Goal: Transaction & Acquisition: Book appointment/travel/reservation

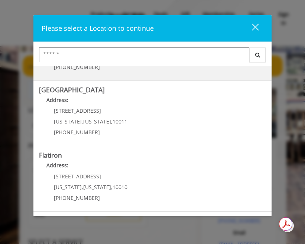
scroll to position [118, 0]
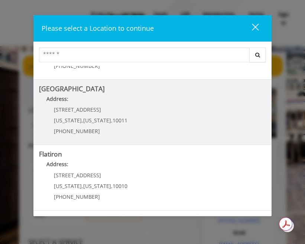
click at [123, 116] on div "[STREET_ADDRESS][US_STATE][US_STATE] (646) 850-0041" at bounding box center [85, 123] width 92 height 32
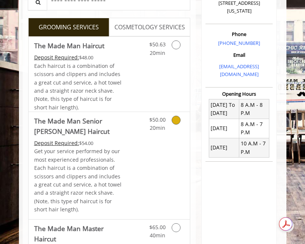
scroll to position [164, 0]
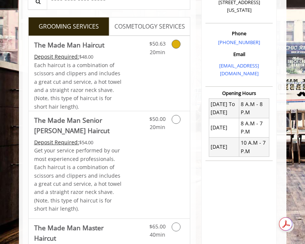
click at [178, 48] on icon "Grooming services" at bounding box center [176, 44] width 9 height 9
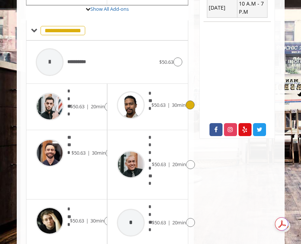
scroll to position [305, 0]
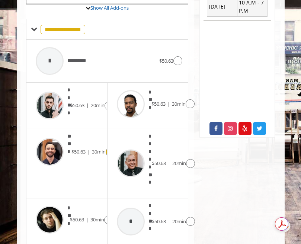
click at [76, 149] on span "$50.63" at bounding box center [78, 152] width 14 height 7
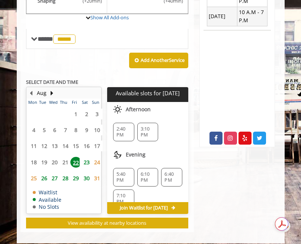
scroll to position [295, 0]
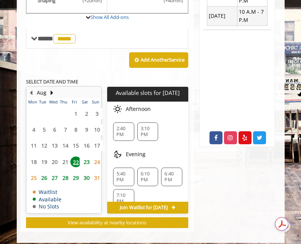
click at [88, 158] on span "23" at bounding box center [86, 162] width 11 height 11
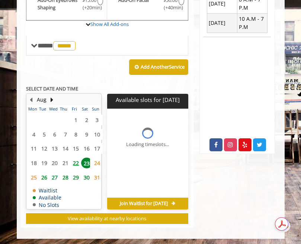
scroll to position [299, 0]
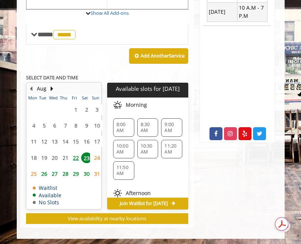
click at [142, 143] on span "10:30 AM" at bounding box center [147, 149] width 14 height 12
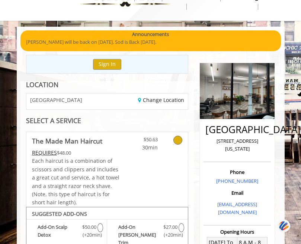
scroll to position [26, 0]
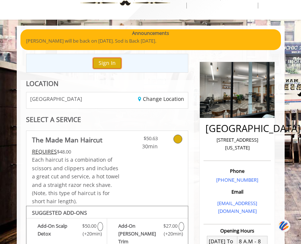
click at [114, 62] on button "Sign In" at bounding box center [107, 63] width 28 height 11
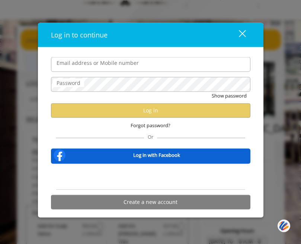
type input "**********"
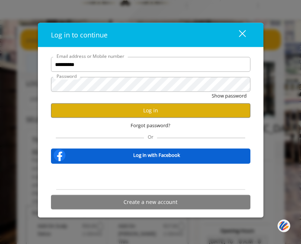
scroll to position [0, 0]
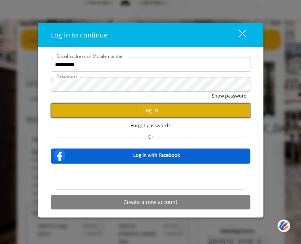
click at [116, 111] on button "Log in" at bounding box center [150, 110] width 199 height 14
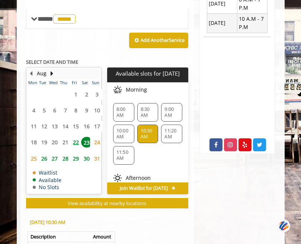
click at [75, 137] on span "22" at bounding box center [75, 142] width 11 height 11
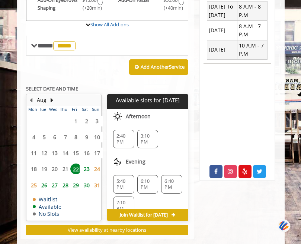
scroll to position [273, 0]
